Goal: Task Accomplishment & Management: Use online tool/utility

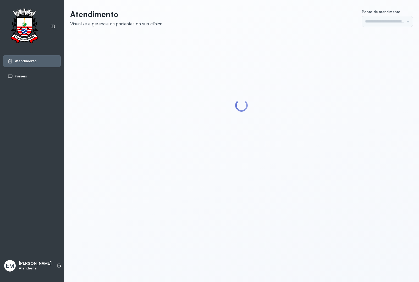
type input "*********"
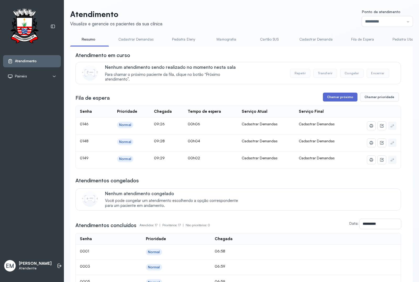
click at [332, 96] on button "Chamar próximo" at bounding box center [340, 97] width 35 height 9
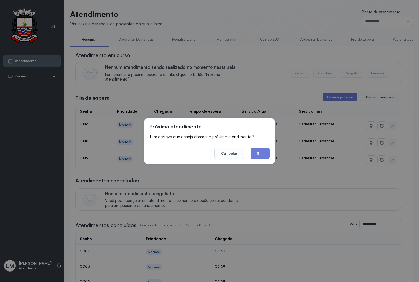
click at [262, 153] on button "Sim" at bounding box center [259, 154] width 19 height 12
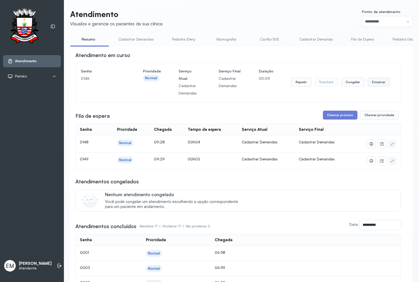
click at [375, 81] on button "Encerrar" at bounding box center [378, 82] width 22 height 9
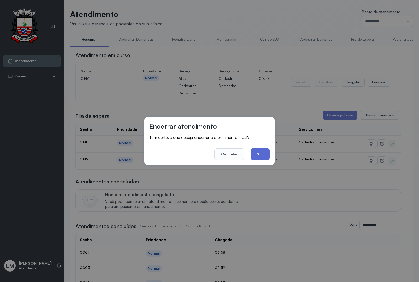
click at [254, 156] on button "Sim" at bounding box center [259, 154] width 19 height 12
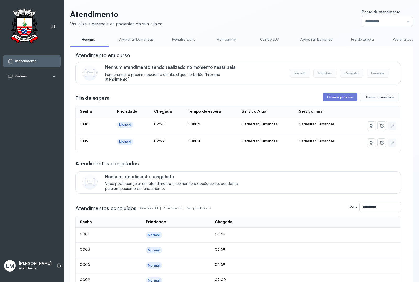
click at [258, 12] on header "Atendimento Visualize e gerencie os pacientes da sua clínica Ponto de atendimen…" at bounding box center [241, 17] width 342 height 17
click at [339, 100] on button "Chamar próximo" at bounding box center [340, 97] width 35 height 9
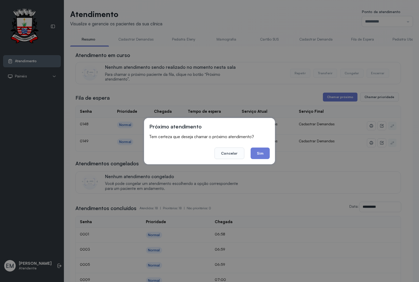
click at [233, 154] on div "**********" at bounding box center [237, 284] width 325 height 464
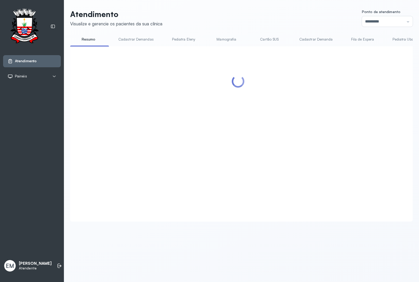
click at [272, 19] on header "Atendimento Visualize e gerencie os pacientes da sua clínica Ponto de atendimen…" at bounding box center [241, 17] width 342 height 17
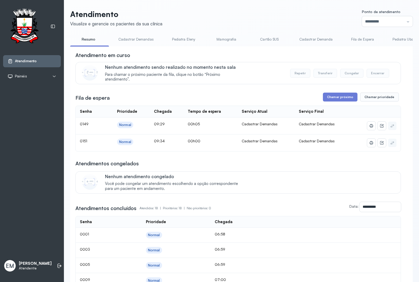
click at [273, 20] on header "Atendimento Visualize e gerencie os pacientes da sua clínica Ponto de atendimen…" at bounding box center [241, 17] width 342 height 17
click at [331, 101] on button "Chamar próximo" at bounding box center [340, 97] width 35 height 9
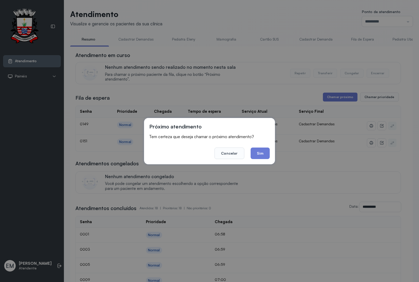
click at [264, 153] on button "Sim" at bounding box center [259, 154] width 19 height 12
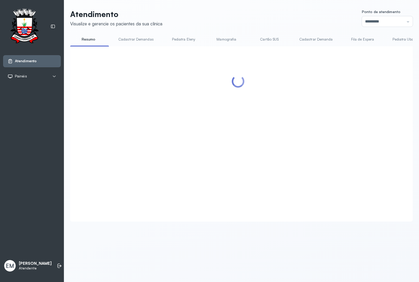
click at [252, 10] on header "Atendimento Visualize e gerencie os pacientes da sua clínica Ponto de atendimen…" at bounding box center [241, 17] width 342 height 17
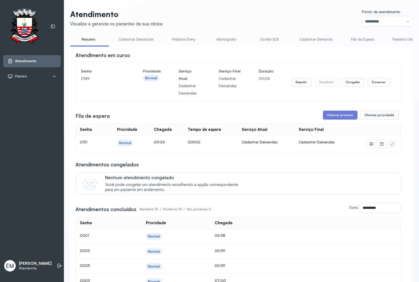
click at [378, 78] on div "Repetir Transferir Congelar Encerrar" at bounding box center [340, 81] width 99 height 29
click at [381, 81] on button "Encerrar" at bounding box center [378, 82] width 22 height 9
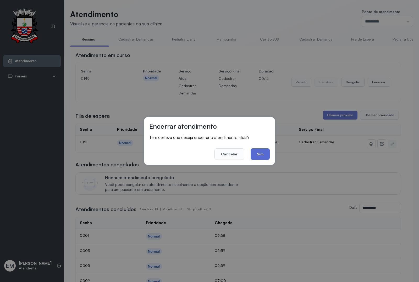
click at [256, 156] on button "Sim" at bounding box center [259, 154] width 19 height 12
